Goal: Task Accomplishment & Management: Use online tool/utility

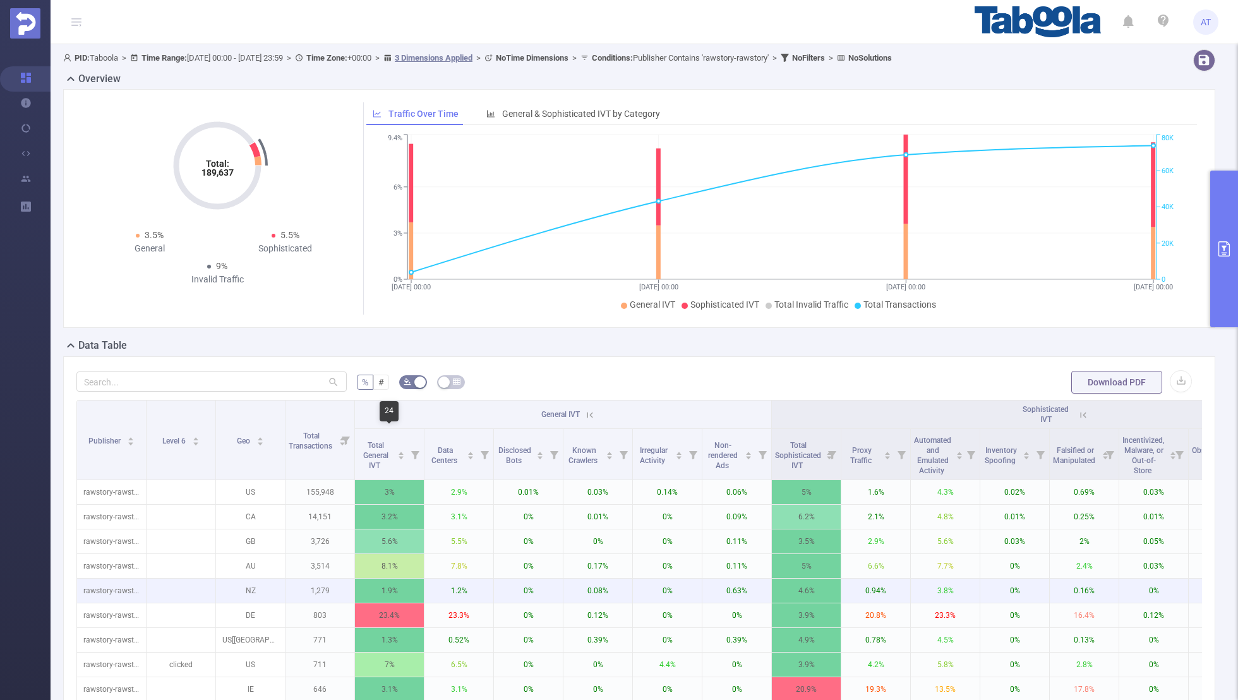
scroll to position [147, 0]
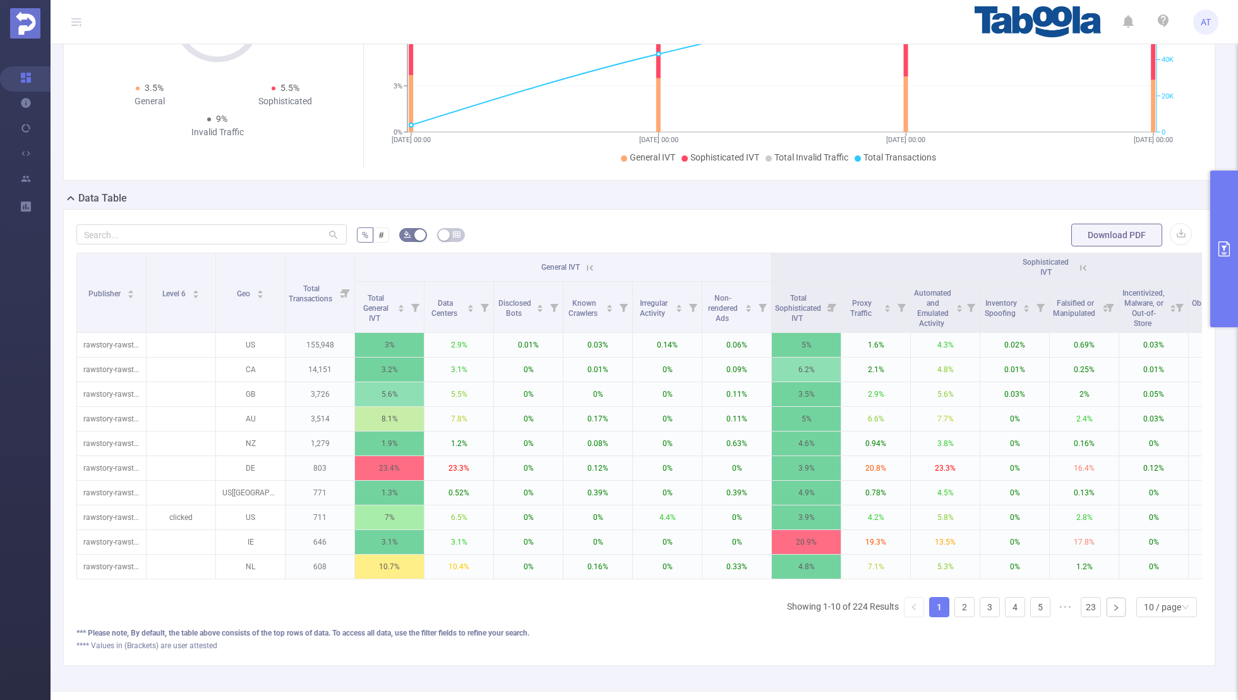
click at [1226, 237] on button "primary" at bounding box center [1224, 249] width 28 height 157
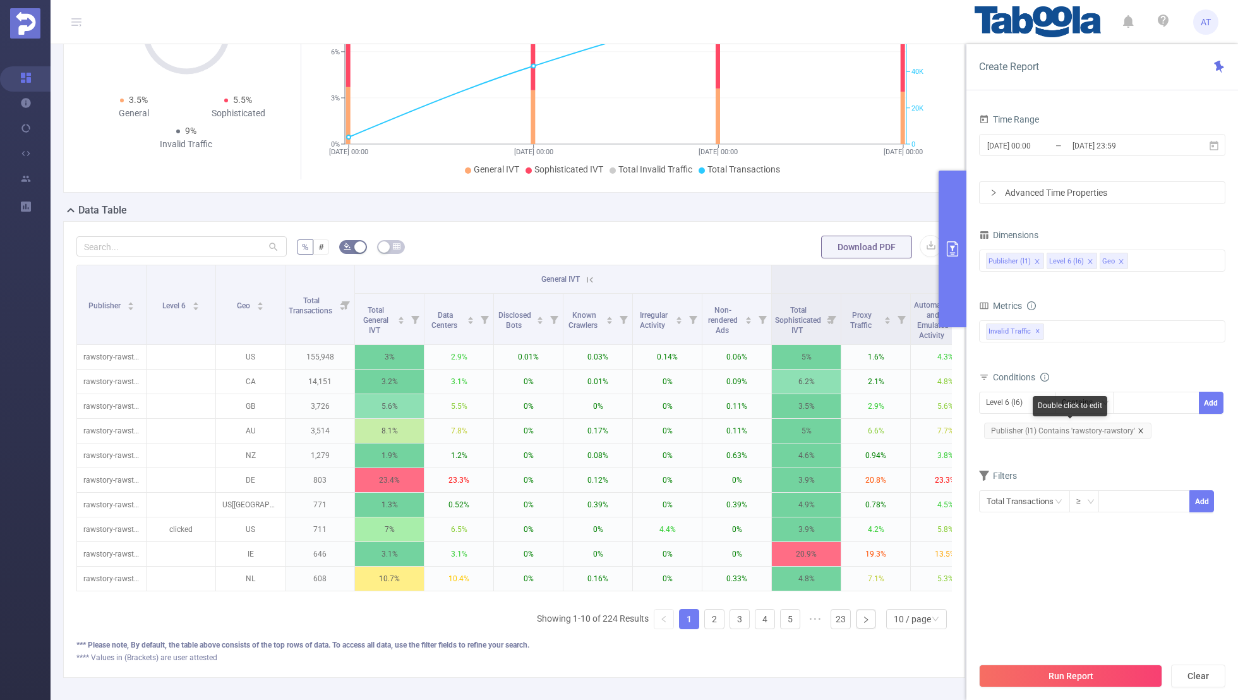
click at [1137, 428] on icon "icon: close" at bounding box center [1140, 431] width 6 height 6
click at [1007, 398] on div "Level 6 (l6)" at bounding box center [1008, 402] width 45 height 21
click at [1007, 428] on li "Publisher (l1)" at bounding box center [1017, 427] width 76 height 20
click at [1138, 395] on div at bounding box center [1156, 402] width 73 height 21
paste input "flipstaa-challasnl"
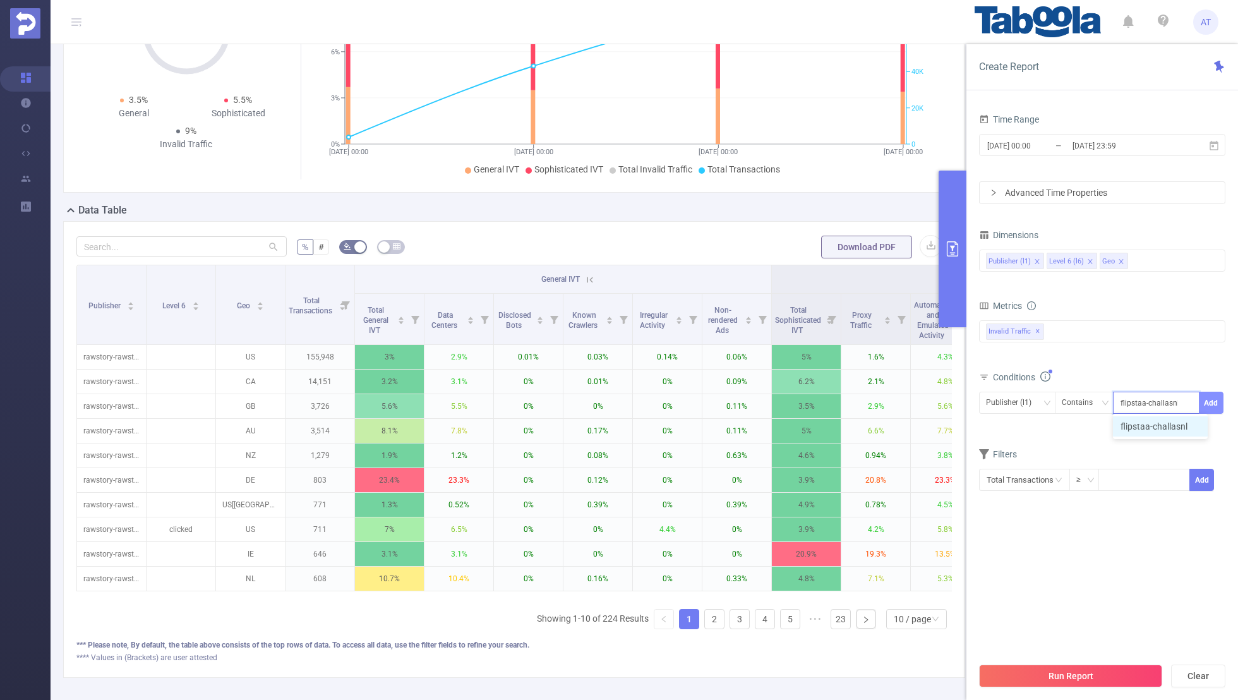
type input "flipstaa-challasnl"
click at [1211, 398] on button "Add" at bounding box center [1211, 403] width 25 height 22
click at [1123, 471] on div "Filters" at bounding box center [1102, 477] width 246 height 21
click at [1097, 148] on input "[DATE] 23:59" at bounding box center [1122, 145] width 102 height 17
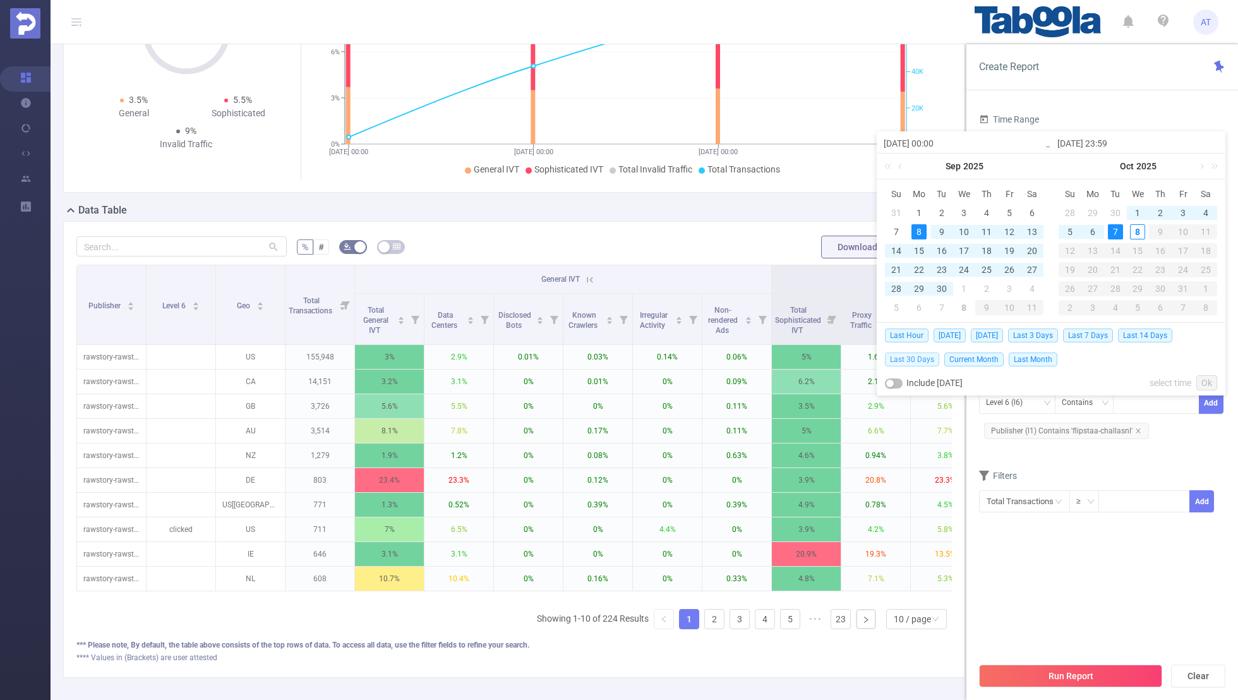
click at [920, 361] on span "Last 30 Days" at bounding box center [912, 359] width 54 height 14
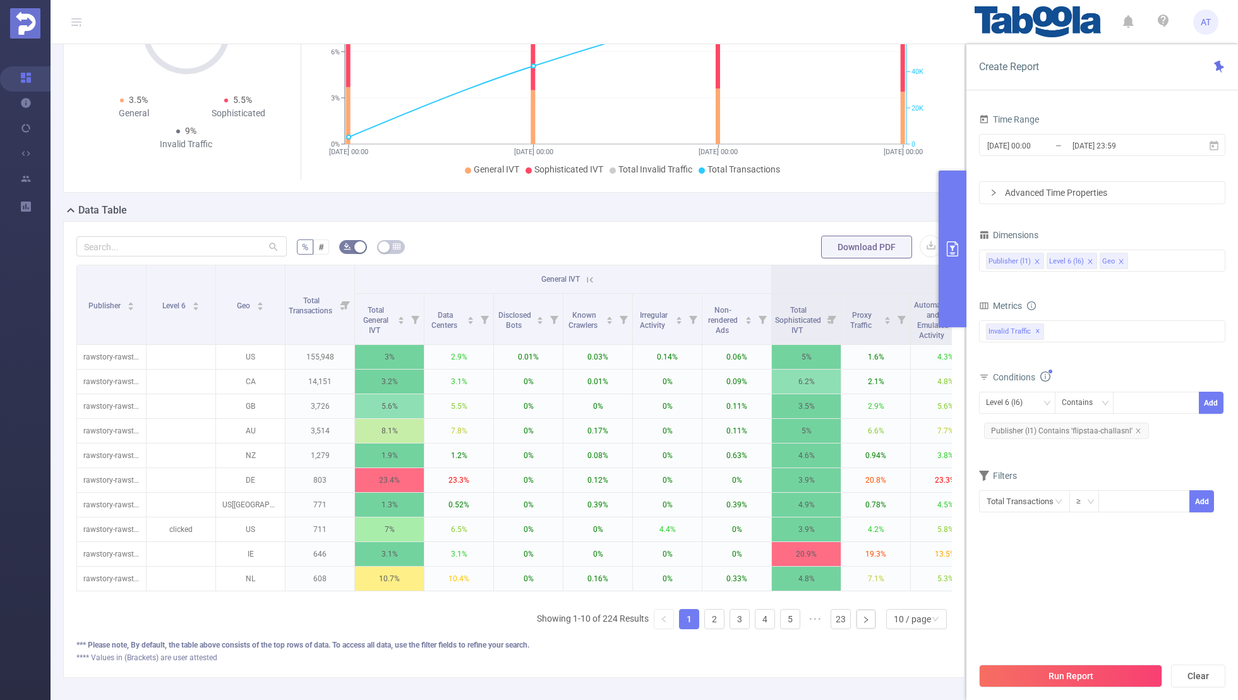
click at [1023, 560] on section "Time Range [DATE] 00:00 _ [DATE] 23:59 Advanced Time Properties Dimensions Publ…" at bounding box center [1102, 383] width 246 height 545
click at [1065, 671] on button "Run Report" at bounding box center [1070, 675] width 183 height 23
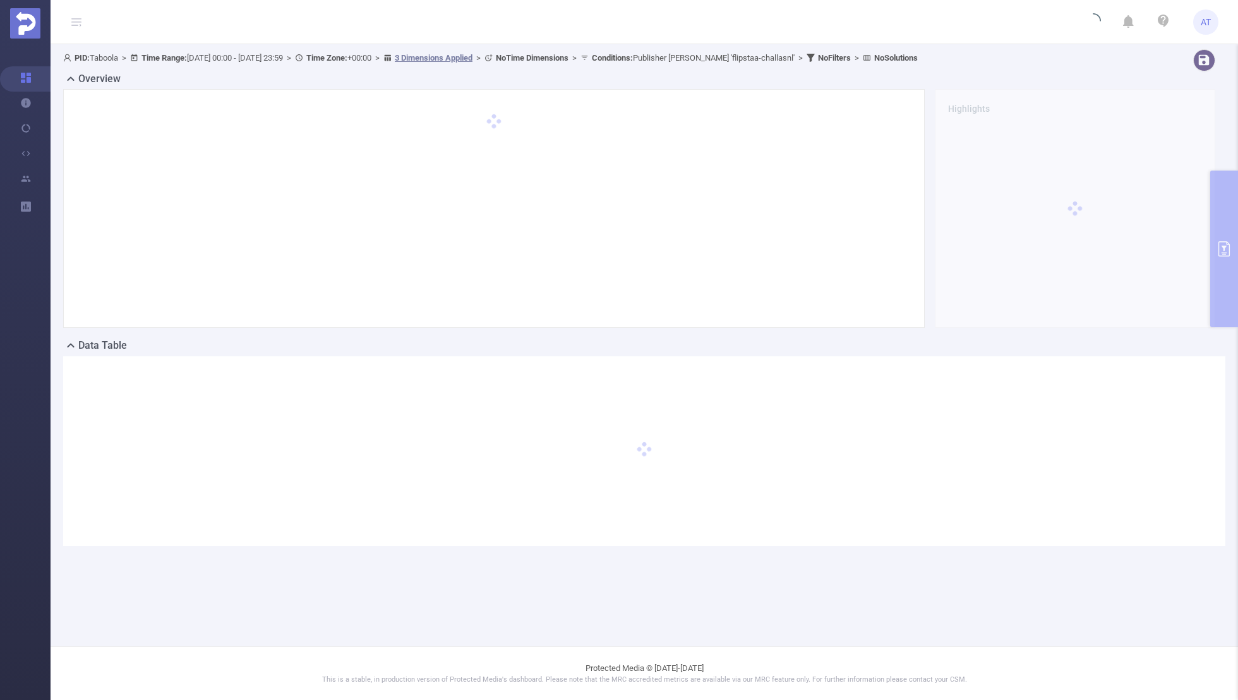
scroll to position [0, 0]
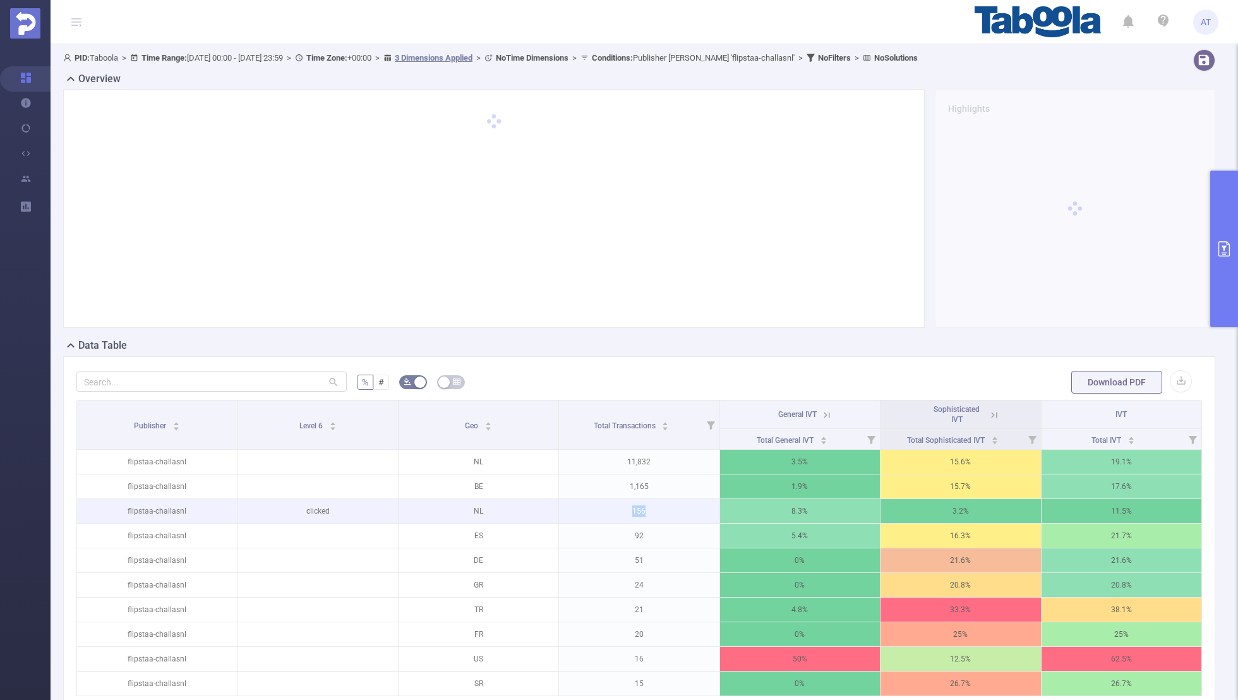
drag, startPoint x: 654, startPoint y: 506, endPoint x: 615, endPoint y: 506, distance: 38.5
click at [615, 506] on p "156" at bounding box center [639, 511] width 160 height 24
click at [1214, 286] on button "primary" at bounding box center [1224, 249] width 28 height 157
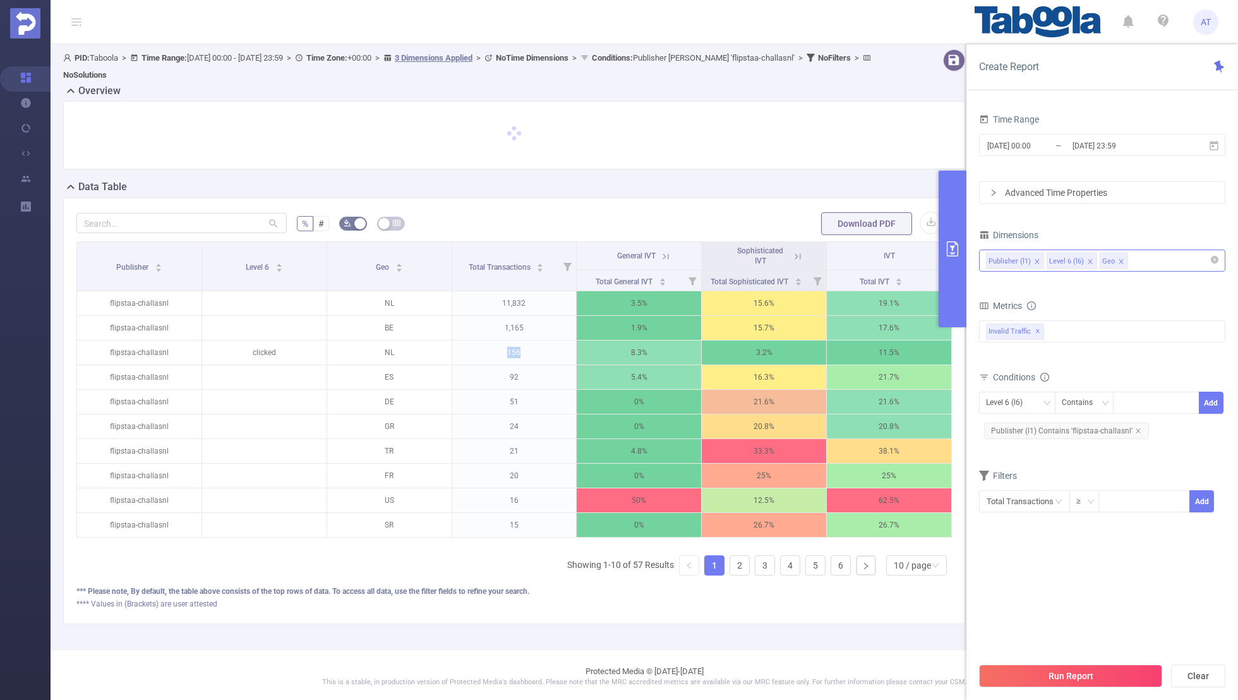
click at [1118, 256] on span at bounding box center [1121, 262] width 6 height 14
click at [1082, 470] on div "Filters" at bounding box center [1102, 477] width 246 height 21
click at [1066, 652] on div "Run Report Clear" at bounding box center [1102, 676] width 272 height 48
click at [1066, 660] on div "Run Report Clear" at bounding box center [1102, 676] width 272 height 48
click at [1060, 681] on button "Run Report" at bounding box center [1070, 675] width 183 height 23
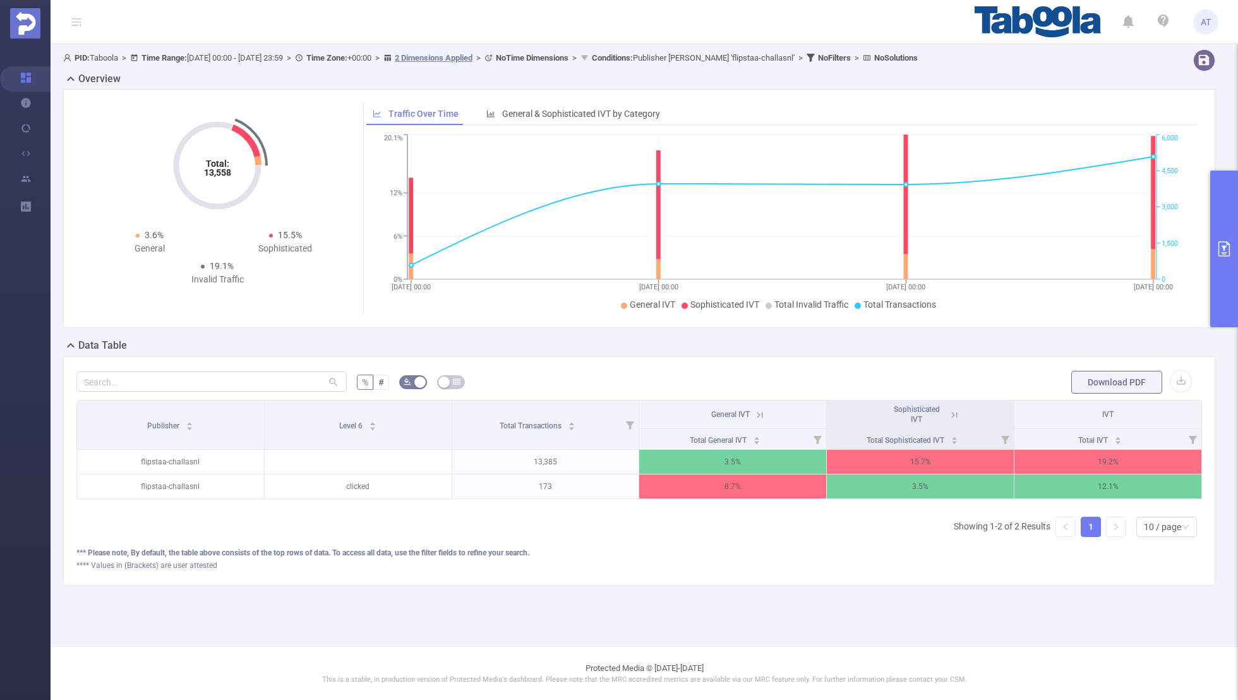
click at [1232, 225] on button "primary" at bounding box center [1224, 249] width 28 height 157
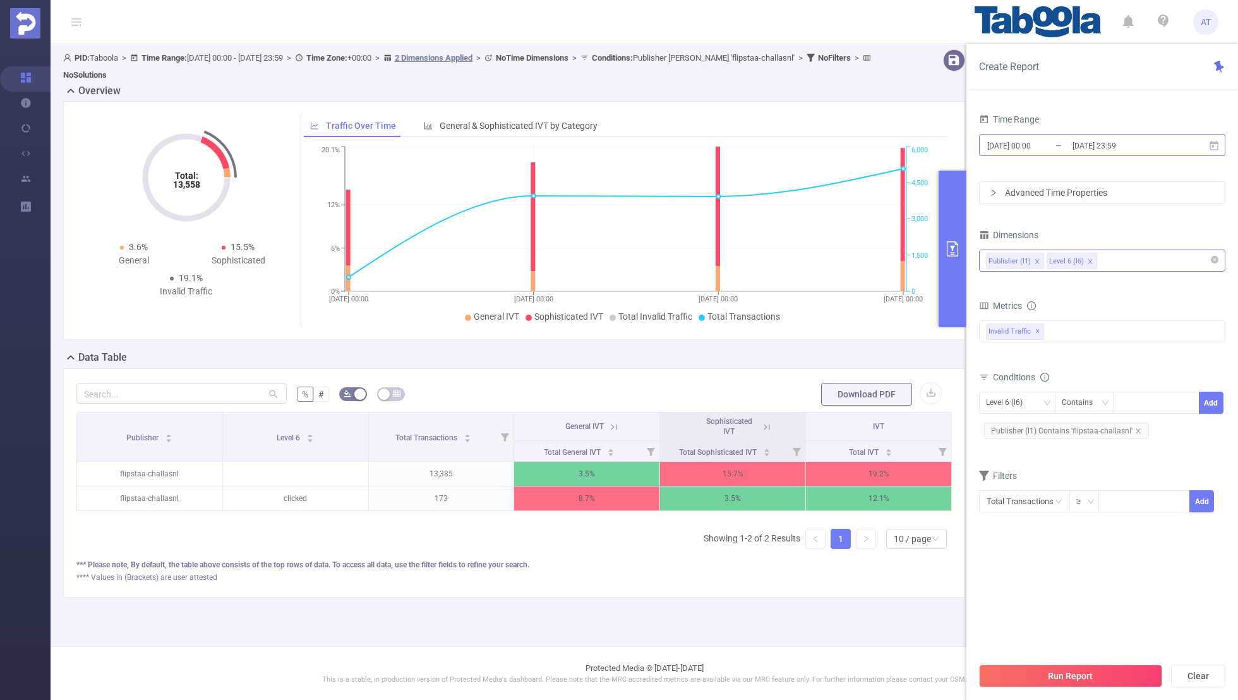
click at [1084, 140] on input "[DATE] 23:59" at bounding box center [1122, 145] width 102 height 17
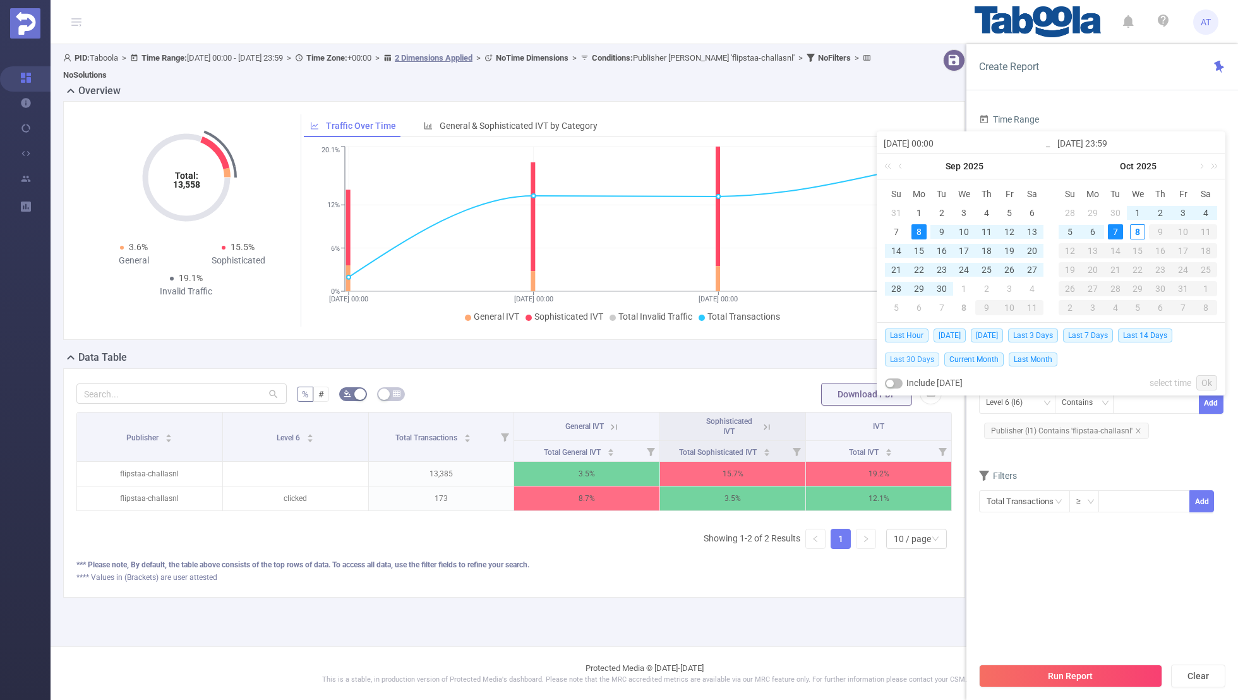
click at [908, 360] on span "Last 30 Days" at bounding box center [912, 359] width 54 height 14
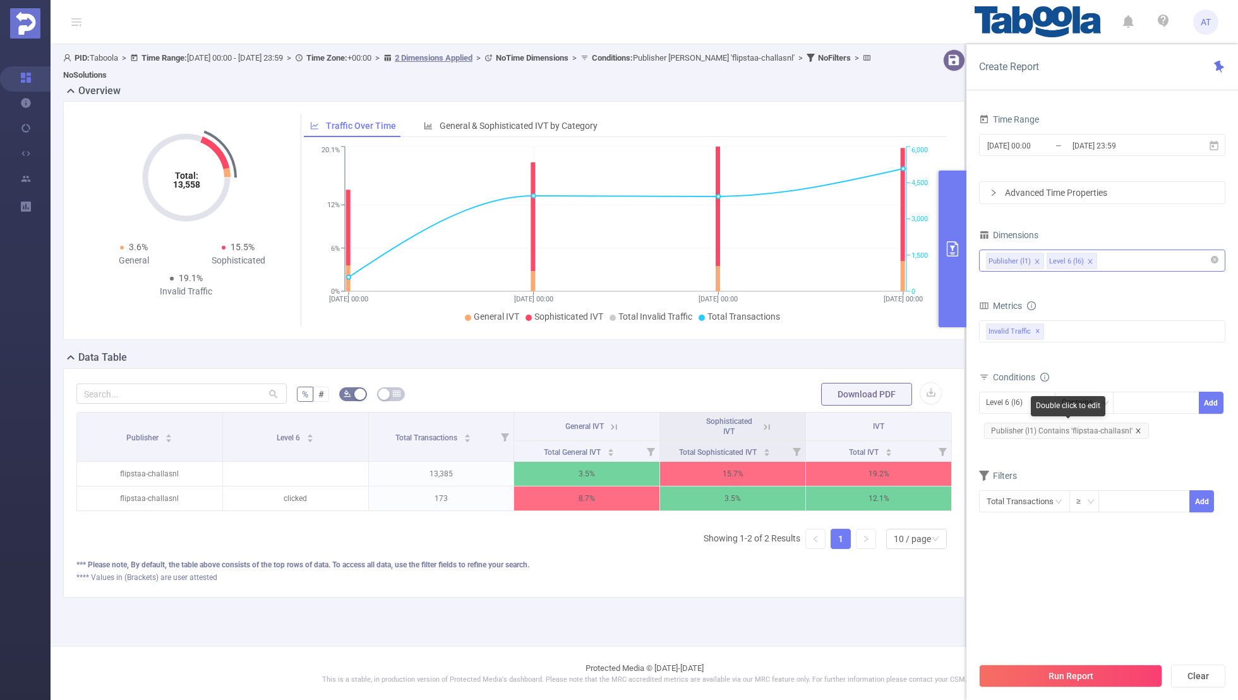
click at [1135, 428] on icon "icon: close" at bounding box center [1138, 431] width 6 height 6
click at [1009, 400] on div "Level 6 (l6)" at bounding box center [1008, 402] width 45 height 21
click at [1009, 421] on li "Publisher (l1)" at bounding box center [1017, 427] width 76 height 20
click at [1122, 433] on form "Dimensions Publisher (l1) Level 6 (l6) Metrics bp_total bp_adult bp_arms bp_cri…" at bounding box center [1102, 366] width 246 height 281
click at [1132, 402] on div at bounding box center [1156, 402] width 73 height 21
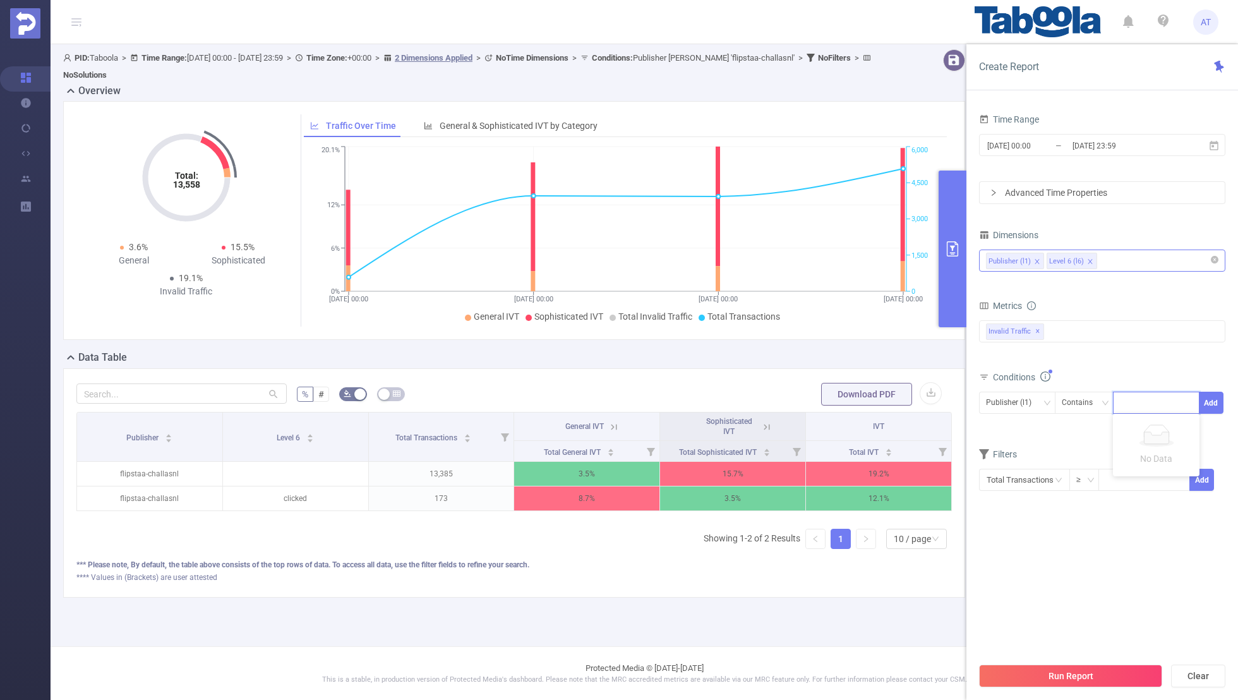
paste input "kijktuinen"
type input "kijktuinen"
click at [1206, 400] on button "Add" at bounding box center [1211, 403] width 25 height 22
click at [1130, 460] on form "Dimensions Publisher (l1) Level 6 (l6) Metrics bp_total bp_adult bp_arms bp_cri…" at bounding box center [1102, 377] width 246 height 303
click at [1118, 145] on input "[DATE] 23:59" at bounding box center [1122, 145] width 102 height 17
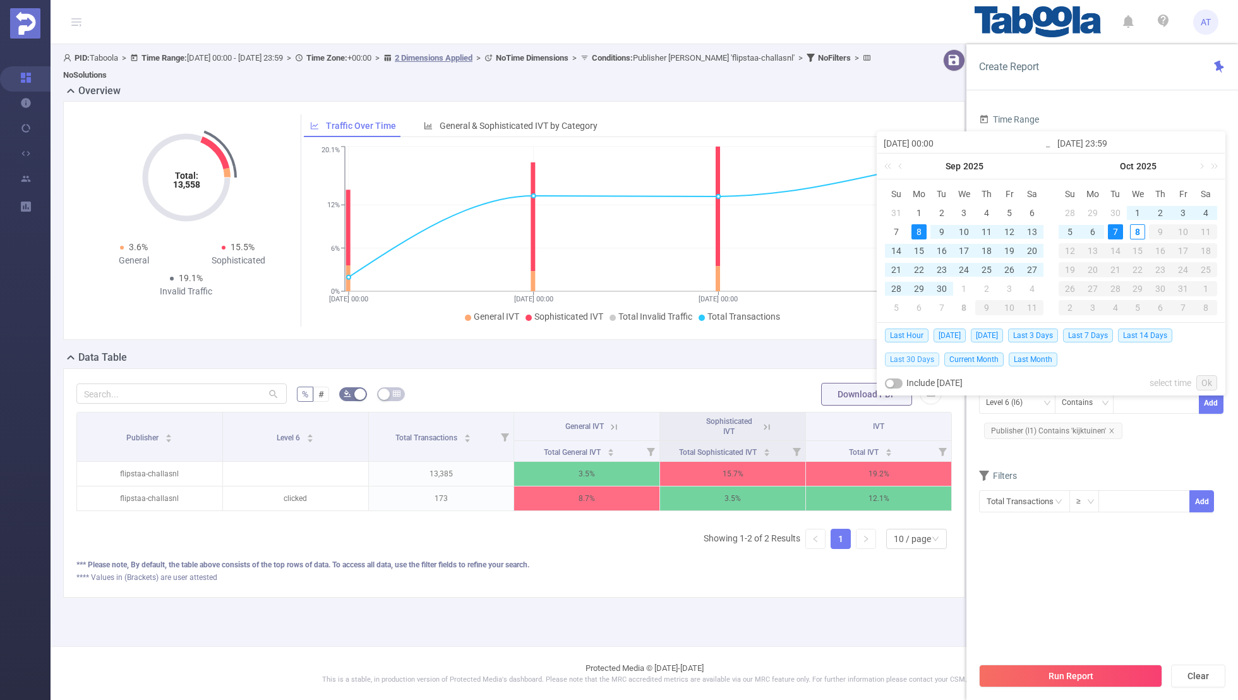
click at [913, 360] on span "Last 30 Days" at bounding box center [912, 359] width 54 height 14
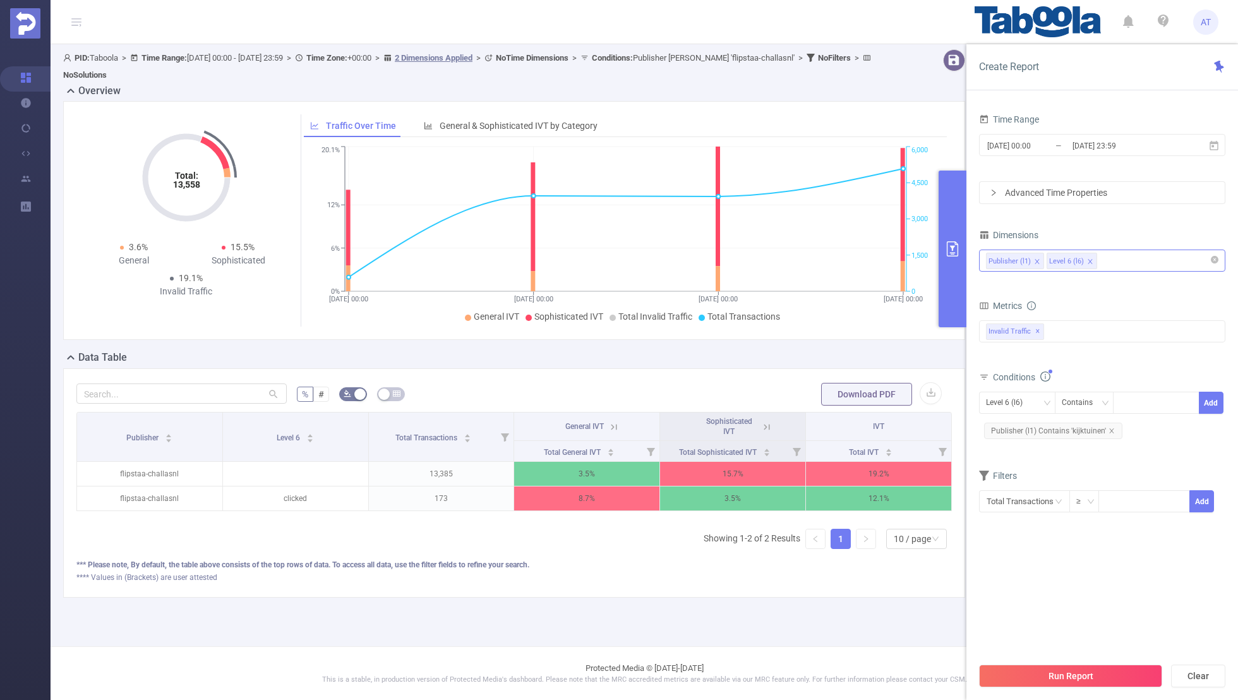
click at [1017, 563] on section "Time Range [DATE] 00:00 _ [DATE] 23:59 Advanced Time Properties Dimensions Publ…" at bounding box center [1102, 383] width 246 height 545
click at [1046, 670] on button "Run Report" at bounding box center [1070, 675] width 183 height 23
